Goal: Task Accomplishment & Management: Manage account settings

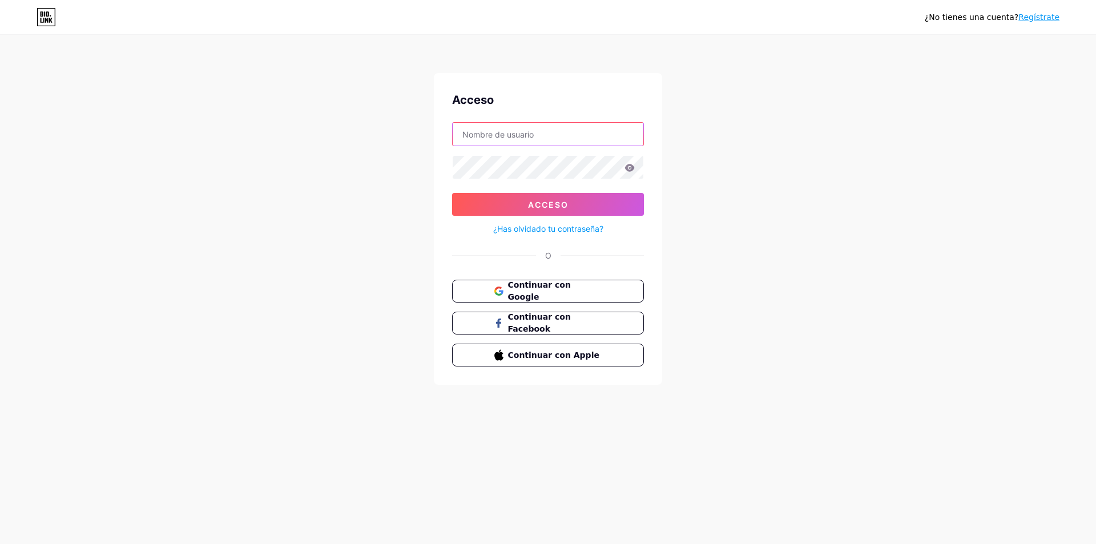
type input "surtifantasia1"
click at [626, 166] on icon at bounding box center [629, 168] width 10 height 8
click at [630, 167] on icon at bounding box center [629, 168] width 10 height 8
click at [632, 170] on icon at bounding box center [630, 167] width 10 height 7
drag, startPoint x: 623, startPoint y: 187, endPoint x: 607, endPoint y: 198, distance: 19.3
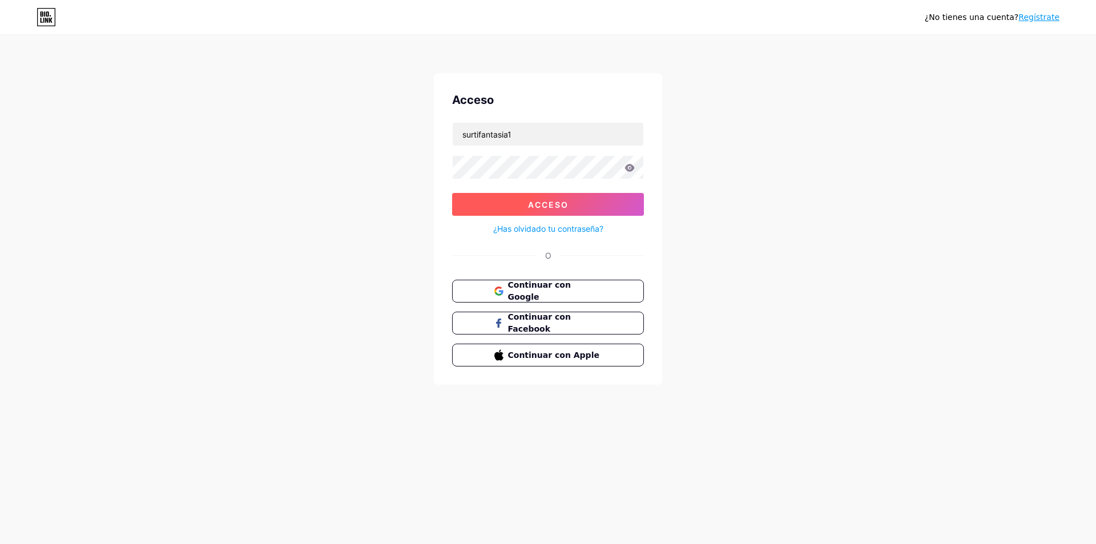
click at [621, 189] on form "surtifantasia1 Acceso ¿Has olvidado tu contraseña?" at bounding box center [548, 179] width 192 height 114
click at [606, 197] on button "Acceso" at bounding box center [548, 204] width 192 height 23
